Goal: Transaction & Acquisition: Purchase product/service

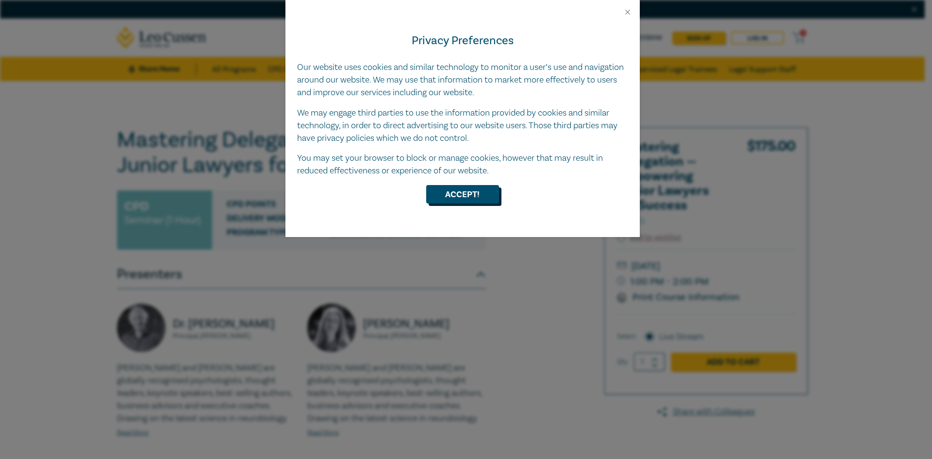
click at [440, 197] on button "Accept!" at bounding box center [462, 194] width 73 height 18
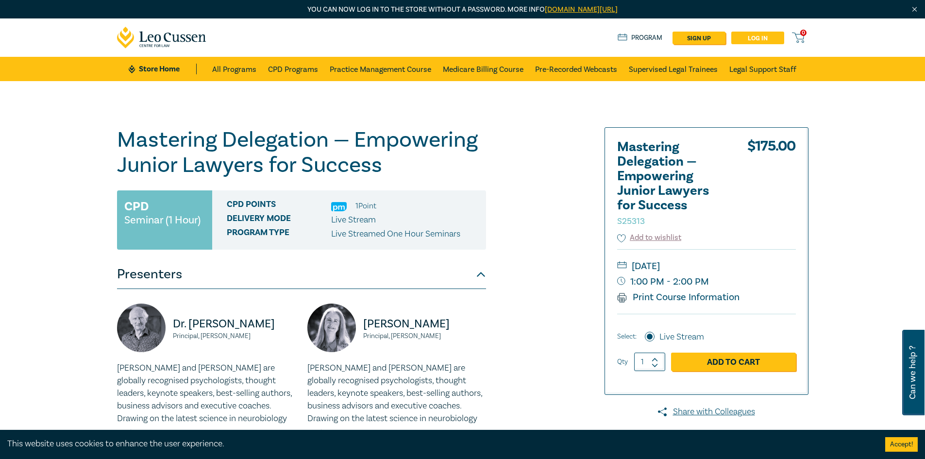
click at [763, 40] on link "Log in" at bounding box center [757, 38] width 53 height 13
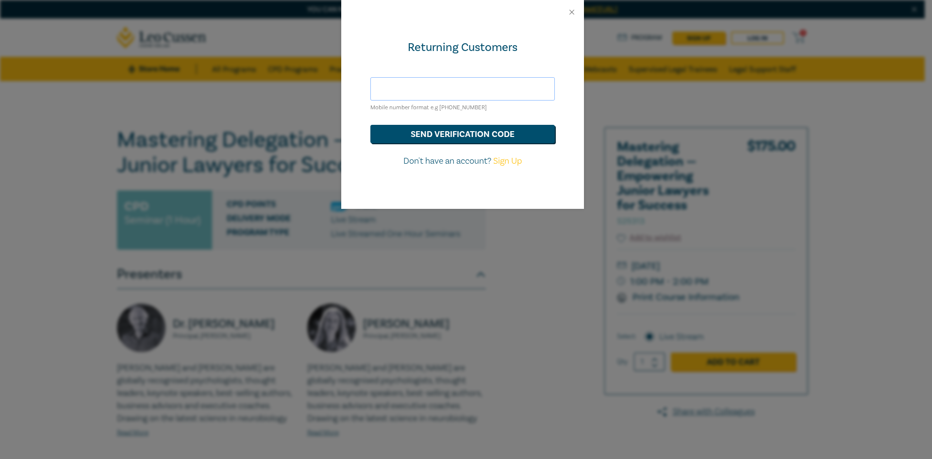
click at [394, 84] on input "text" at bounding box center [463, 88] width 185 height 23
click at [430, 136] on button "send verification code" at bounding box center [463, 134] width 185 height 18
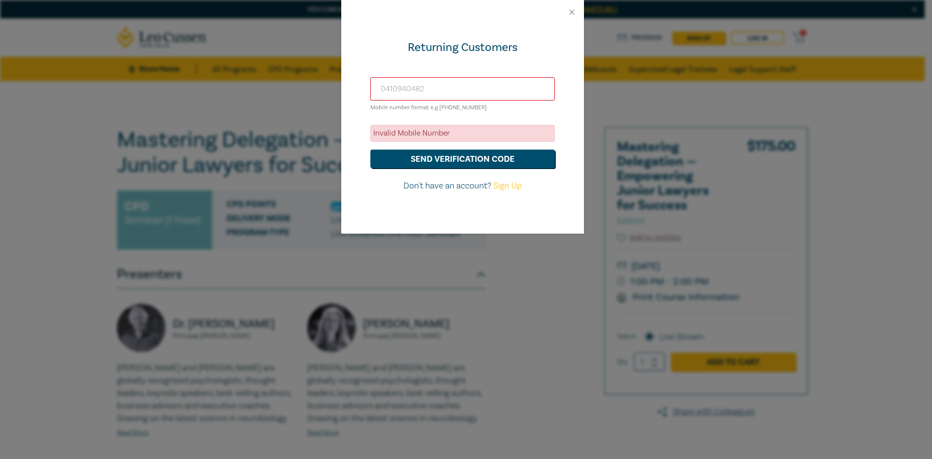
click at [416, 90] on input "0410940482" at bounding box center [463, 88] width 185 height 23
click at [436, 87] on input "0410940482" at bounding box center [463, 88] width 185 height 23
type input "+61410940482"
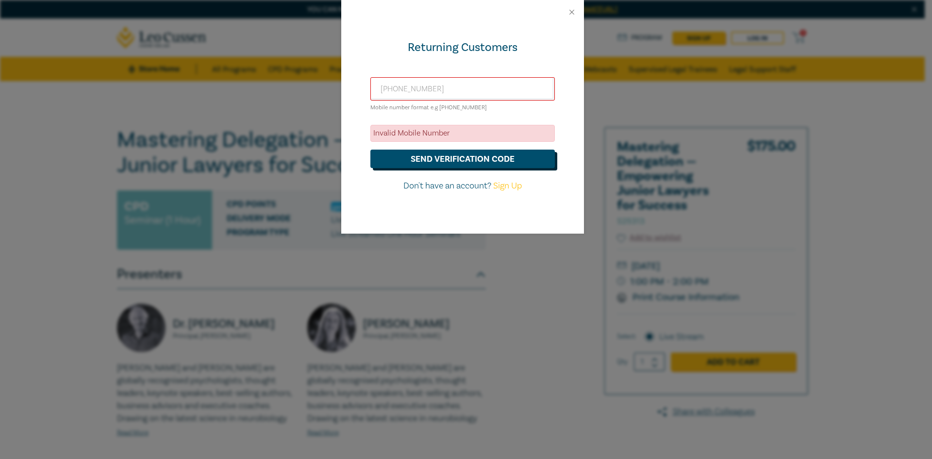
click at [429, 152] on button "send verification code" at bounding box center [463, 159] width 185 height 18
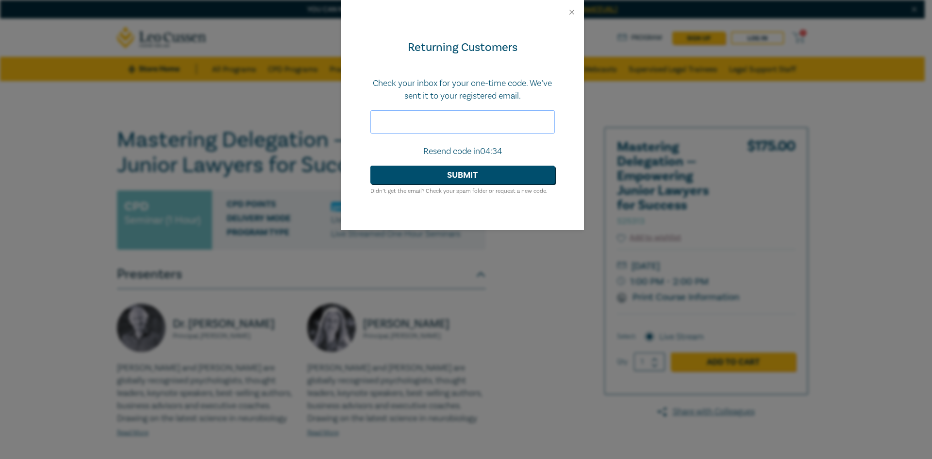
click at [387, 120] on input "text" at bounding box center [463, 121] width 185 height 23
paste input "469510"
type input "469510"
click at [421, 174] on button "Submit" at bounding box center [463, 175] width 185 height 18
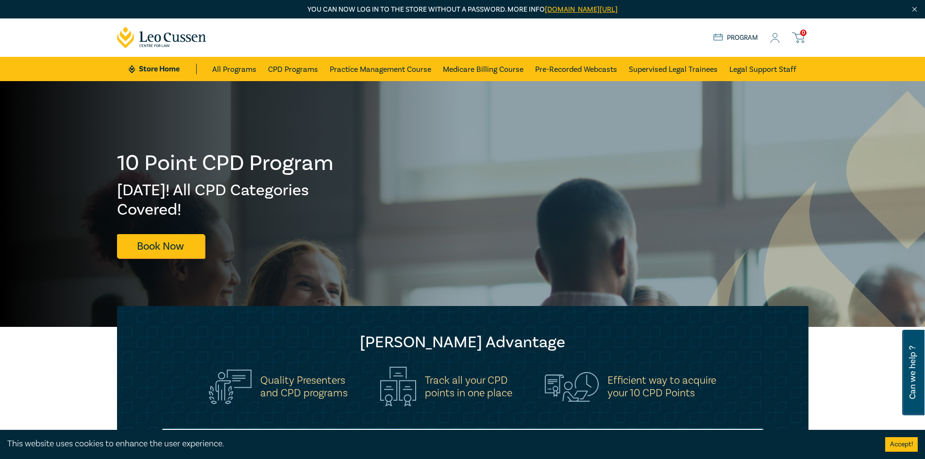
click at [778, 40] on icon at bounding box center [775, 40] width 9 height 3
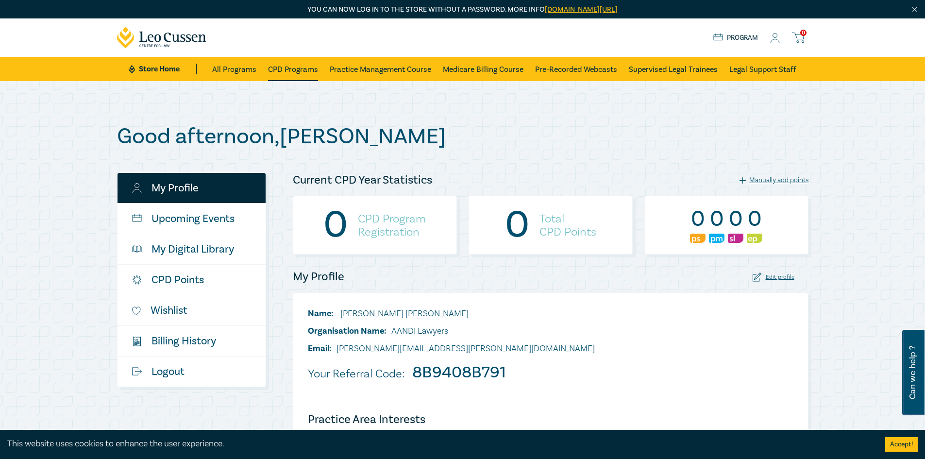
click at [287, 72] on link "CPD Programs" at bounding box center [293, 69] width 50 height 24
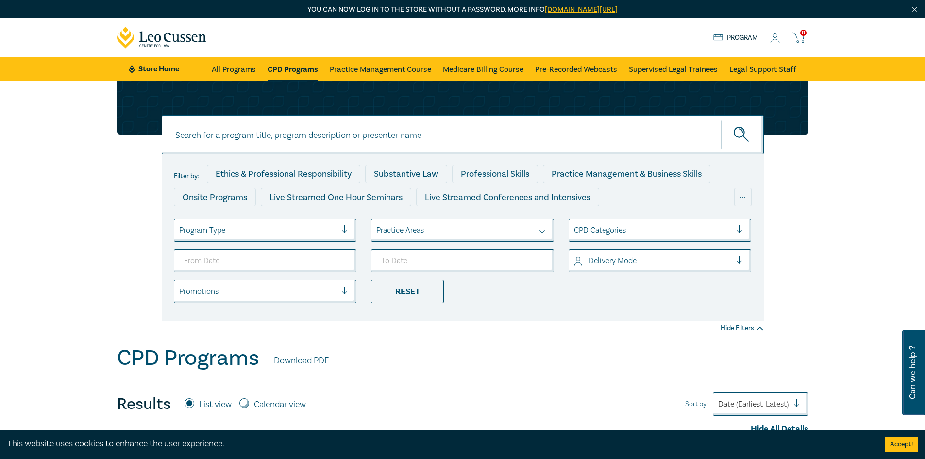
click at [234, 128] on input at bounding box center [463, 134] width 602 height 39
paste input "Mastering Delegation – Empowering Junior Lawyers for Success"
type input "Mastering Delegation – Empowering Junior Lawyers for Success"
click at [735, 129] on circle "submit" at bounding box center [739, 132] width 10 height 10
click at [739, 132] on icon "submit" at bounding box center [742, 135] width 17 height 17
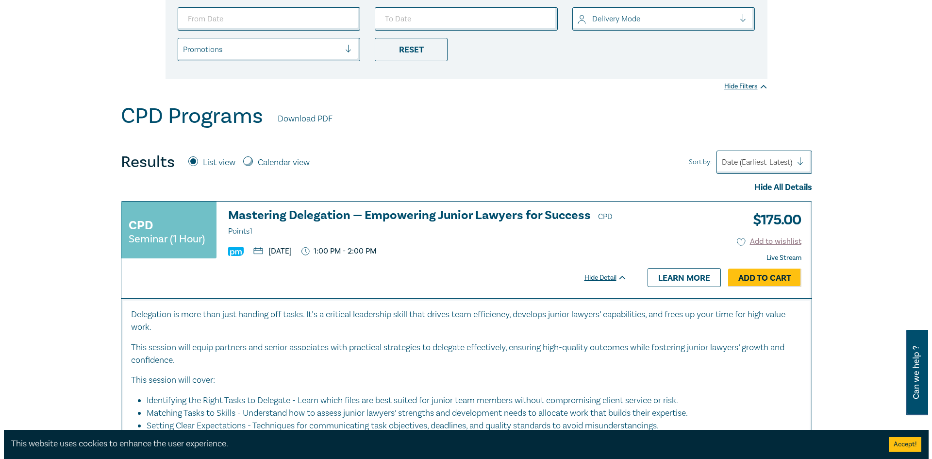
scroll to position [243, 0]
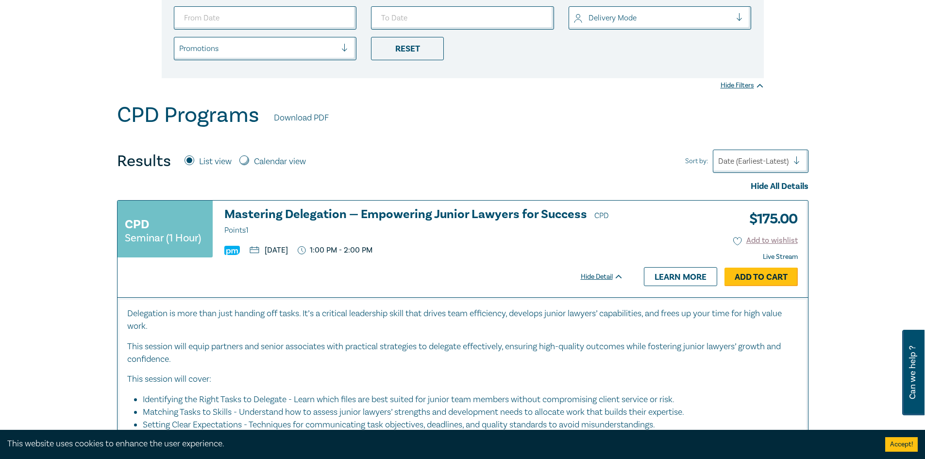
click at [777, 280] on link "Add to Cart" at bounding box center [761, 277] width 73 height 18
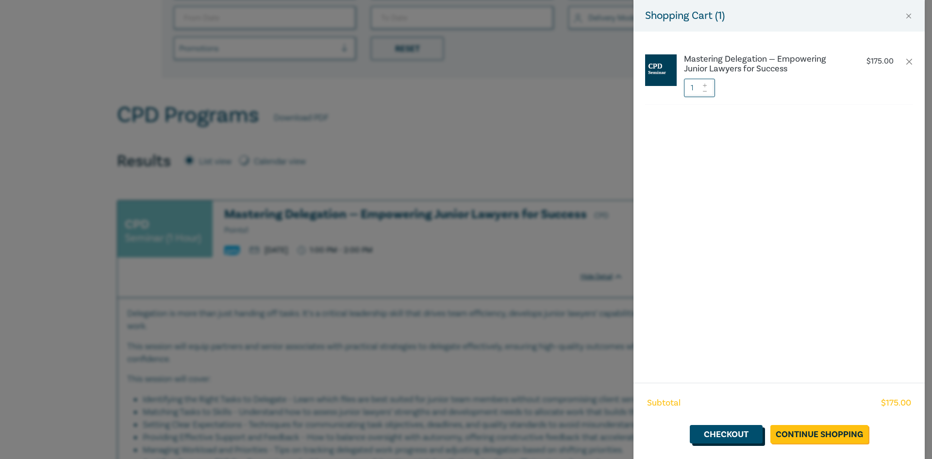
click at [745, 436] on link "Checkout" at bounding box center [726, 434] width 73 height 18
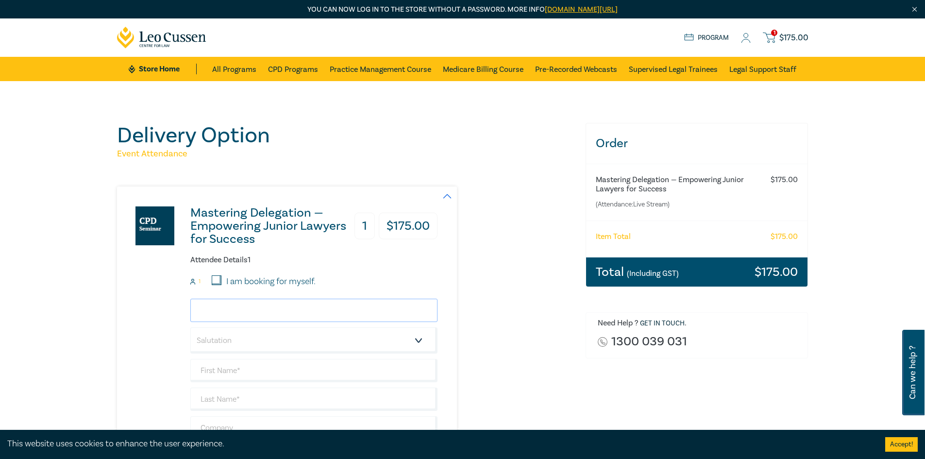
click at [255, 316] on input "email" at bounding box center [313, 310] width 247 height 23
click at [257, 309] on input "email" at bounding box center [313, 310] width 247 height 23
paste input "Lara Derboghosian <Lara.Derboghosian@aandi.com.au>"
drag, startPoint x: 269, startPoint y: 310, endPoint x: 176, endPoint y: 305, distance: 92.4
click at [176, 305] on div "Mastering Delegation — Empowering Junior Lawyers for Success 1 $ 175.00 Attende…" at bounding box center [277, 352] width 321 height 333
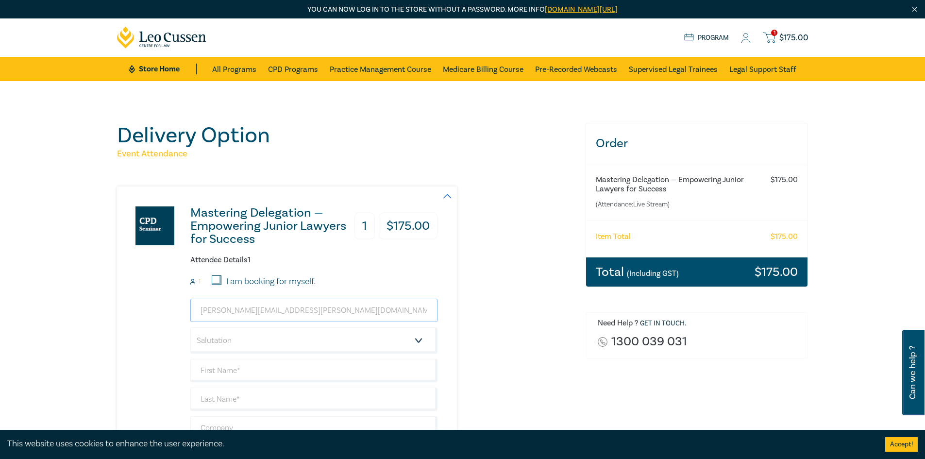
click at [355, 317] on input "Lara.Derboghosian@aandi.com.au>" at bounding box center [313, 310] width 247 height 23
type input "Lara.Derboghosian@aandi.com.au"
click at [222, 401] on input "text" at bounding box center [313, 399] width 247 height 23
paste input "Lara Derboghosian <"
click at [216, 401] on input "Lara Derboghosian" at bounding box center [313, 399] width 247 height 23
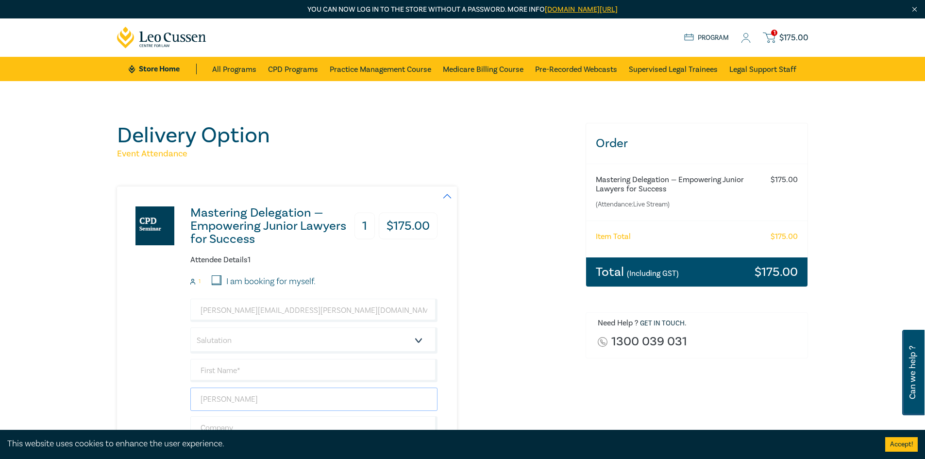
click at [216, 401] on input "Lara Derboghosian" at bounding box center [313, 399] width 247 height 23
click at [207, 399] on input "Lara Derboghosian" at bounding box center [313, 399] width 247 height 23
type input "Derboghosian"
click at [214, 376] on input "text" at bounding box center [313, 370] width 247 height 23
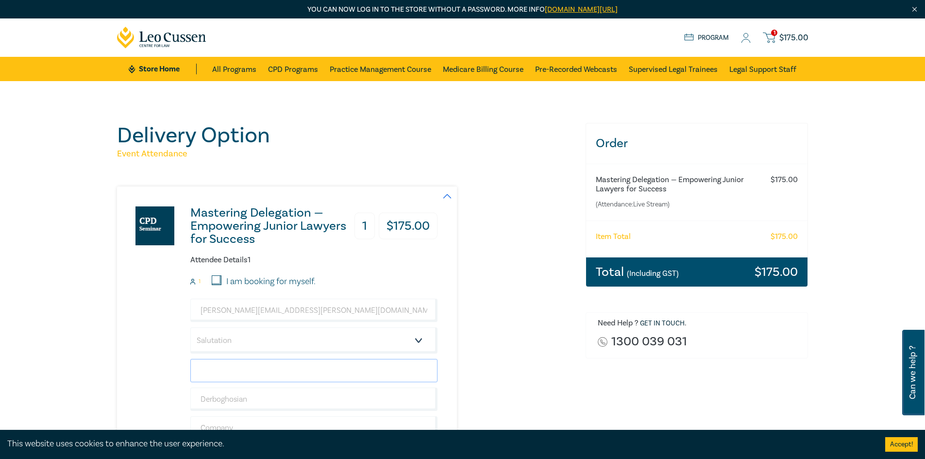
paste input "Lara"
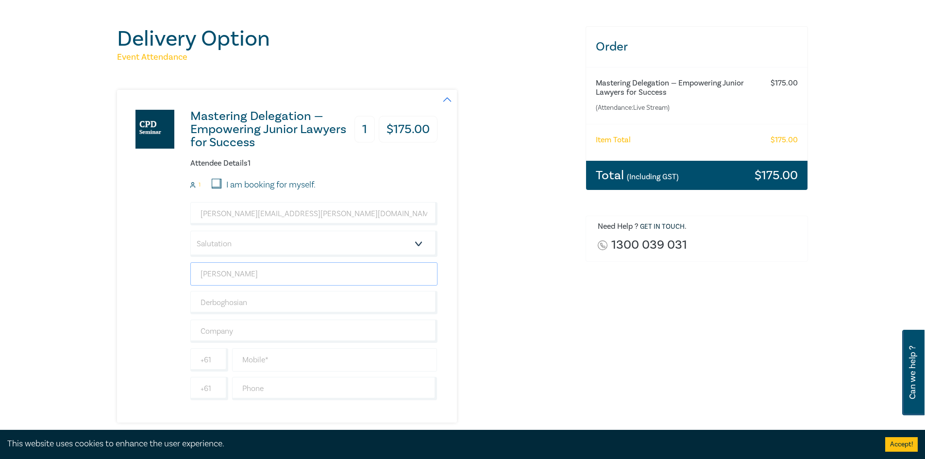
scroll to position [97, 0]
type input "Lara"
click at [248, 329] on input "text" at bounding box center [313, 330] width 247 height 23
click at [240, 240] on select "Salutation Mr. Mrs. Ms. Miss Dr. Prof. Other" at bounding box center [313, 243] width 247 height 26
select select "Miss"
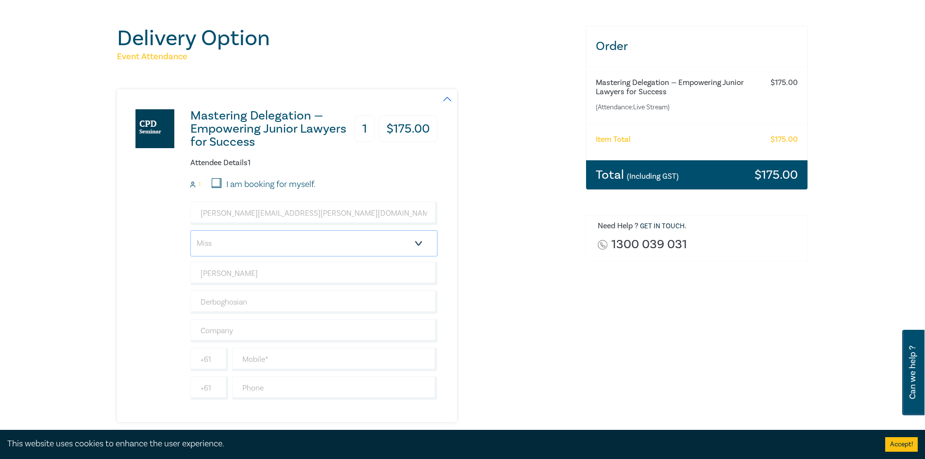
click at [190, 230] on select "Salutation Mr. Mrs. Ms. Miss Dr. Prof. Other" at bounding box center [313, 243] width 247 height 26
click at [200, 328] on input "text" at bounding box center [313, 330] width 247 height 23
type input "AANDI Lawyers"
click at [289, 358] on input "text" at bounding box center [334, 359] width 205 height 23
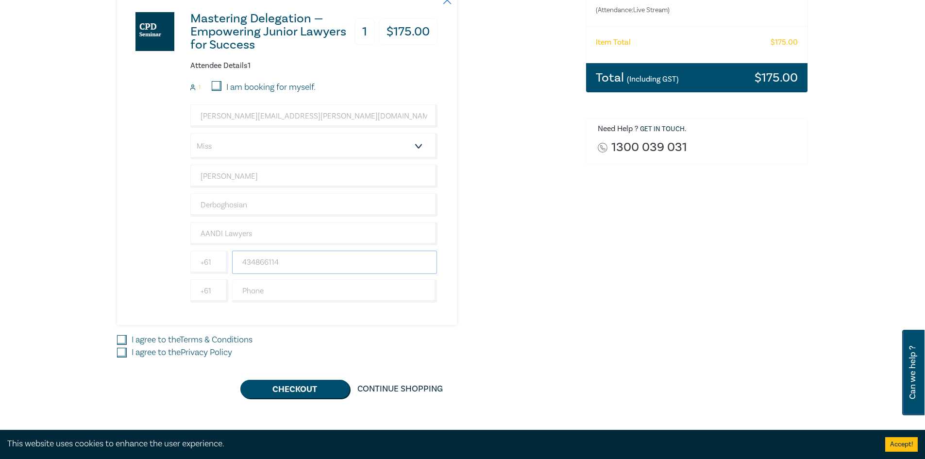
scroll to position [243, 0]
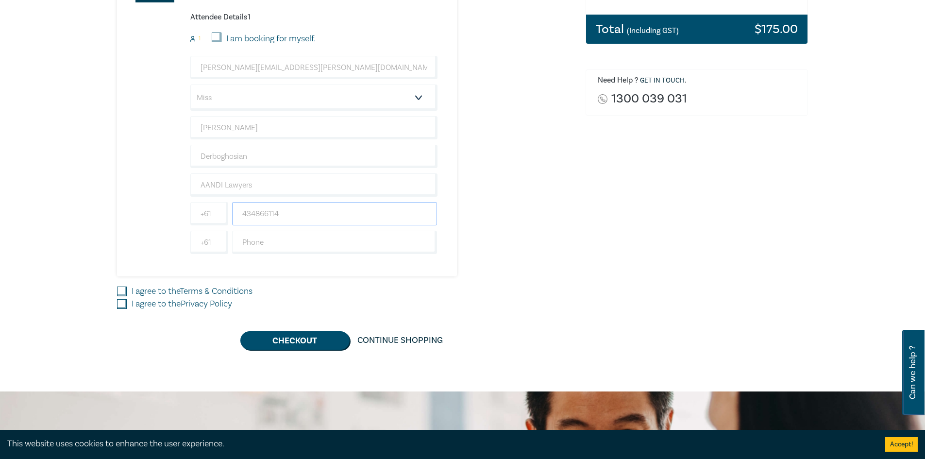
type input "434866114"
click at [121, 292] on input "I agree to the Terms & Conditions" at bounding box center [122, 292] width 10 height 10
checkbox input "true"
click at [122, 309] on input "I agree to the Privacy Policy" at bounding box center [122, 304] width 10 height 10
checkbox input "true"
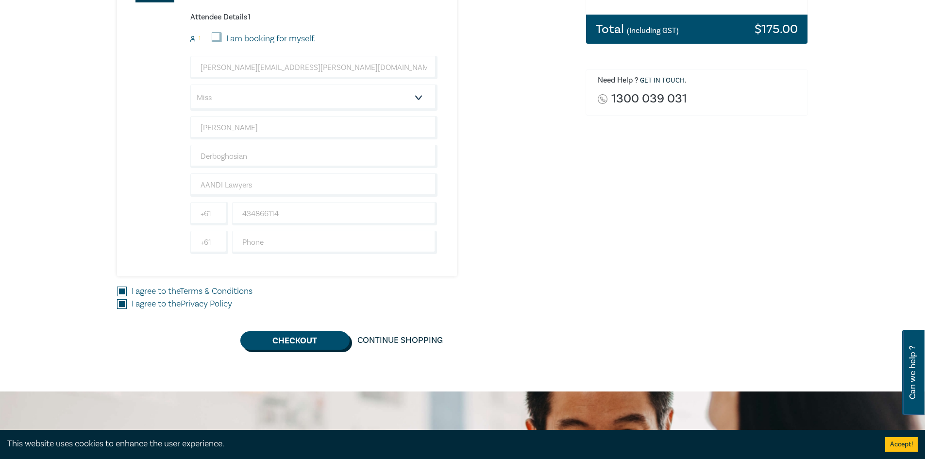
click at [317, 341] on button "Checkout" at bounding box center [294, 340] width 109 height 18
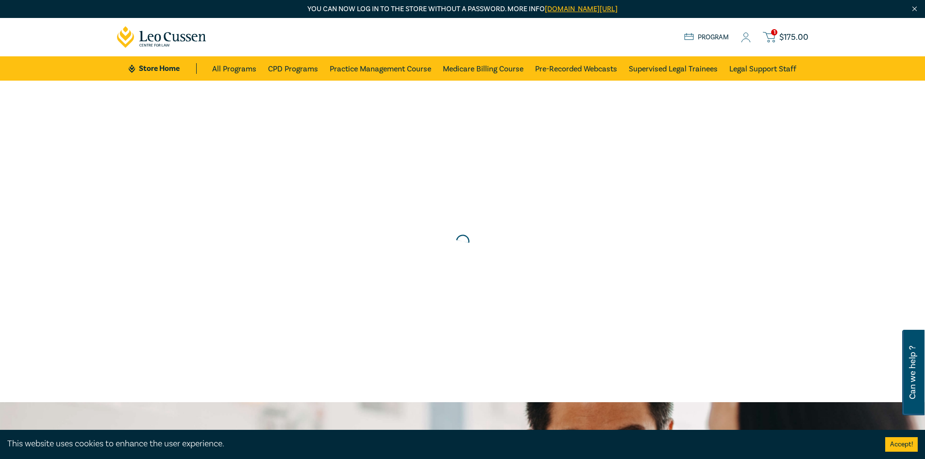
scroll to position [0, 0]
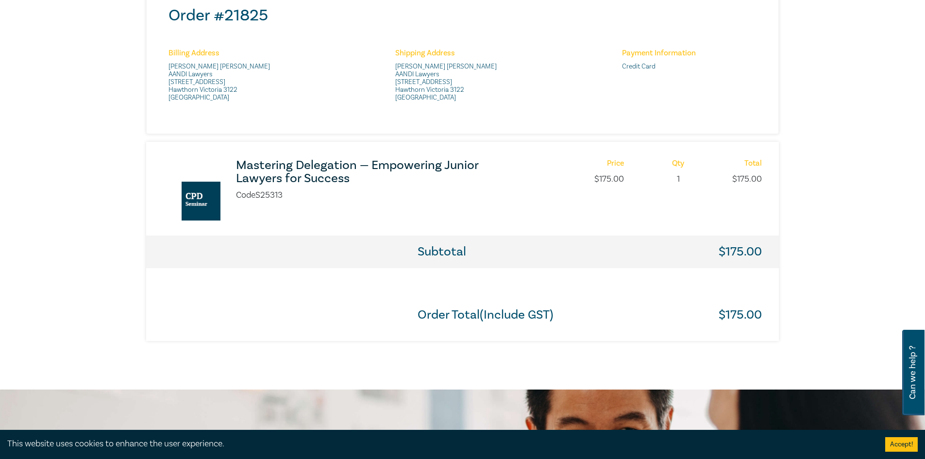
scroll to position [437, 0]
